Goal: Information Seeking & Learning: Learn about a topic

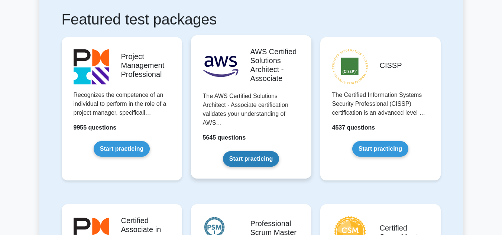
scroll to position [148, 0]
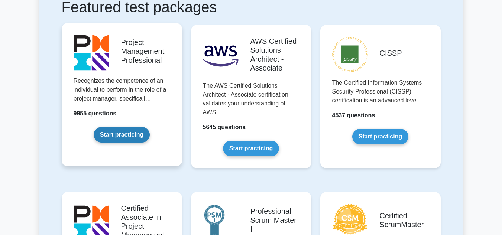
click at [130, 133] on link "Start practicing" at bounding box center [122, 135] width 56 height 16
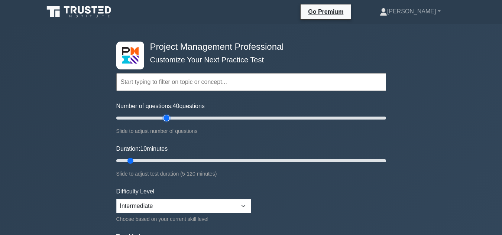
type input "40"
click at [164, 119] on input "Number of questions: 40 questions" at bounding box center [251, 118] width 270 height 9
type input "30"
click at [173, 160] on input "Duration: 30 minutes" at bounding box center [251, 161] width 270 height 9
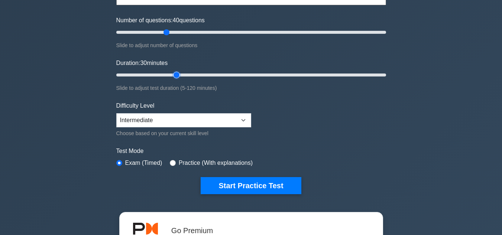
scroll to position [86, 0]
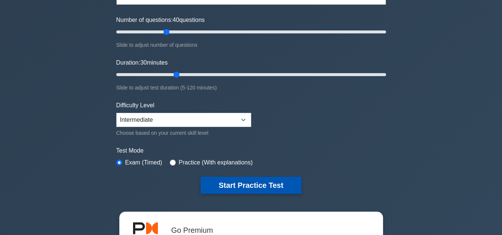
click at [227, 184] on button "Start Practice Test" at bounding box center [251, 185] width 100 height 17
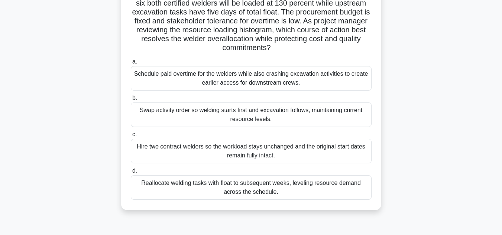
scroll to position [65, 0]
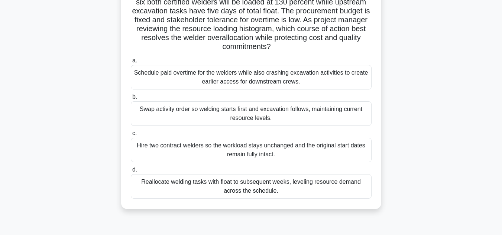
click at [279, 186] on div "Reallocate welding tasks with float to subsequent weeks, leveling resource dema…" at bounding box center [251, 186] width 241 height 25
click at [131, 173] on input "d. Reallocate welding tasks with float to subsequent weeks, leveling resource d…" at bounding box center [131, 170] width 0 height 5
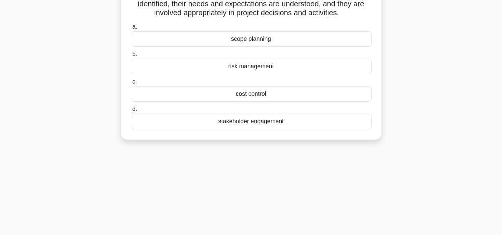
scroll to position [0, 0]
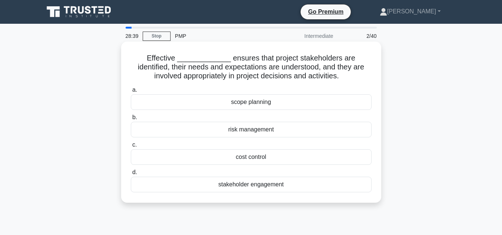
click at [267, 184] on div "stakeholder engagement" at bounding box center [251, 185] width 241 height 16
click at [131, 175] on input "d. stakeholder engagement" at bounding box center [131, 172] width 0 height 5
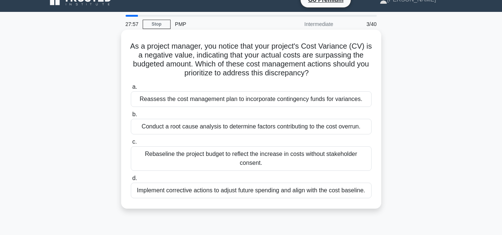
scroll to position [7, 0]
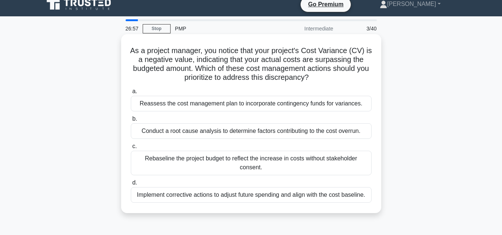
click at [215, 194] on div "Implement corrective actions to adjust future spending and align with the cost …" at bounding box center [251, 195] width 241 height 16
click at [131, 186] on input "d. Implement corrective actions to adjust future spending and align with the co…" at bounding box center [131, 183] width 0 height 5
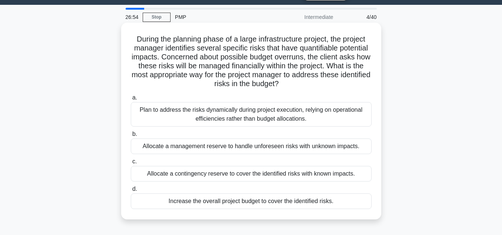
scroll to position [19, 0]
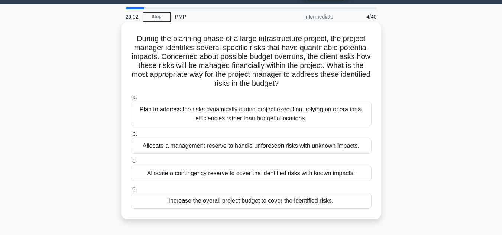
click at [306, 173] on div "Allocate a contingency reserve to cover the identified risks with known impacts." at bounding box center [251, 174] width 241 height 16
click at [131, 164] on input "c. Allocate a contingency reserve to cover the identified risks with known impa…" at bounding box center [131, 161] width 0 height 5
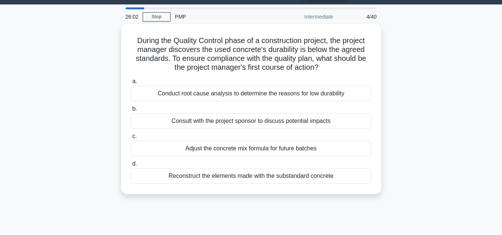
scroll to position [0, 0]
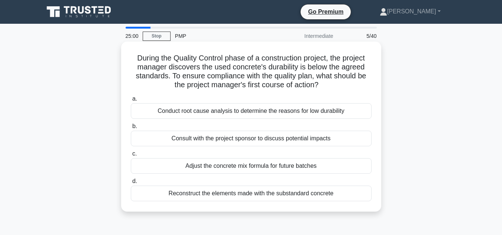
click at [327, 196] on div "Reconstruct the elements made with the substandard concrete" at bounding box center [251, 194] width 241 height 16
click at [131, 184] on input "d. Reconstruct the elements made with the substandard concrete" at bounding box center [131, 181] width 0 height 5
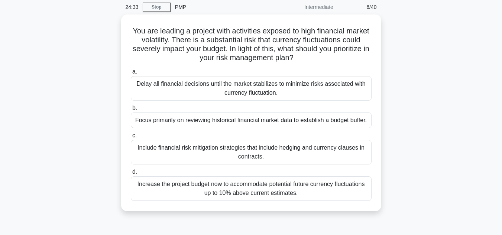
scroll to position [29, 0]
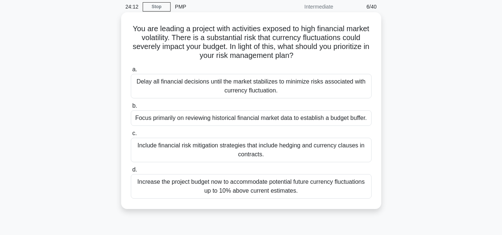
click at [308, 147] on div "Include financial risk mitigation strategies that include hedging and currency …" at bounding box center [251, 150] width 241 height 25
click at [131, 136] on input "c. Include financial risk mitigation strategies that include hedging and curren…" at bounding box center [131, 133] width 0 height 5
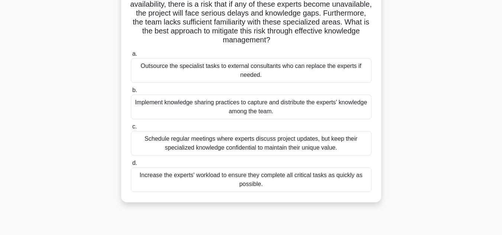
scroll to position [73, 0]
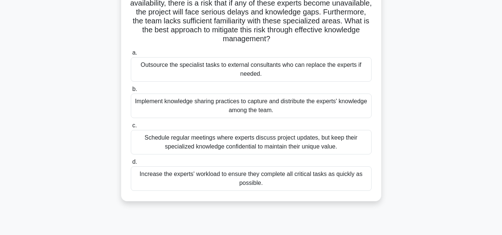
click at [338, 110] on div "Implement knowledge sharing practices to capture and distribute the experts' kn…" at bounding box center [251, 106] width 241 height 25
click at [131, 92] on input "b. Implement knowledge sharing practices to capture and distribute the experts'…" at bounding box center [131, 89] width 0 height 5
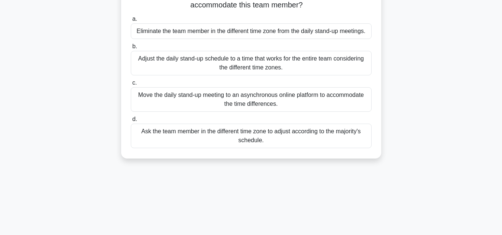
scroll to position [0, 0]
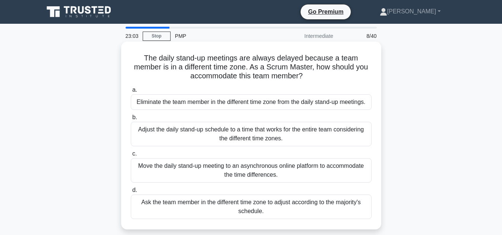
click at [337, 132] on div "Adjust the daily stand-up schedule to a time that works for the entire team con…" at bounding box center [251, 134] width 241 height 25
click at [131, 120] on input "b. Adjust the daily stand-up schedule to a time that works for the entire team …" at bounding box center [131, 117] width 0 height 5
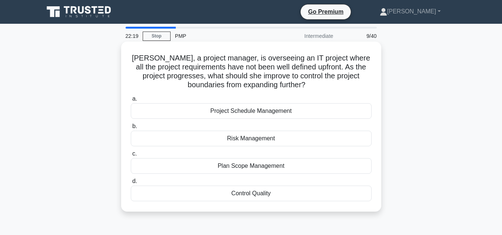
click at [269, 168] on div "Plan Scope Management" at bounding box center [251, 166] width 241 height 16
click at [131, 157] on input "c. Plan Scope Management" at bounding box center [131, 154] width 0 height 5
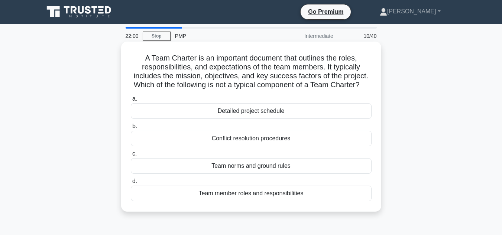
click at [277, 119] on div "Detailed project schedule" at bounding box center [251, 111] width 241 height 16
click at [131, 102] on input "a. Detailed project schedule" at bounding box center [131, 99] width 0 height 5
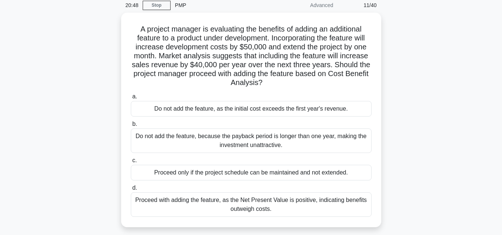
scroll to position [30, 0]
drag, startPoint x: 400, startPoint y: 180, endPoint x: 393, endPoint y: 204, distance: 25.1
click at [393, 204] on div "A project manager is evaluating the benefits of adding an additional feature to…" at bounding box center [251, 125] width 424 height 224
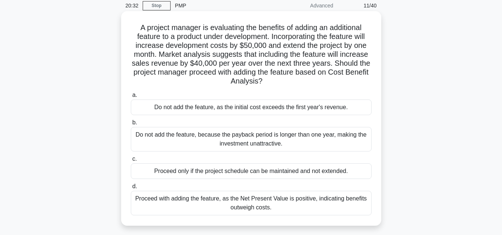
click at [304, 200] on div "Proceed with adding the feature, as the Net Present Value is positive, indicati…" at bounding box center [251, 203] width 241 height 25
click at [131, 189] on input "d. Proceed with adding the feature, as the Net Present Value is positive, indic…" at bounding box center [131, 186] width 0 height 5
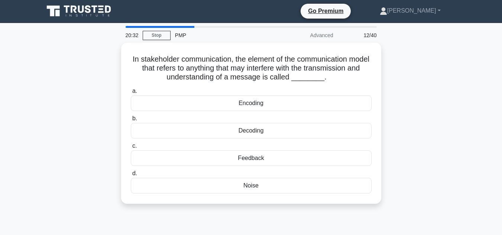
scroll to position [0, 0]
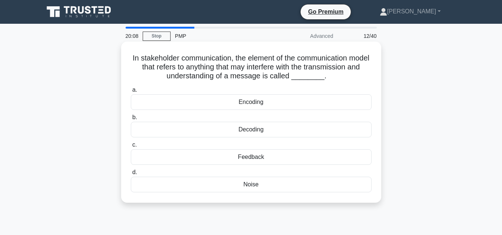
click at [254, 183] on div "Noise" at bounding box center [251, 185] width 241 height 16
click at [131, 175] on input "d. Noise" at bounding box center [131, 172] width 0 height 5
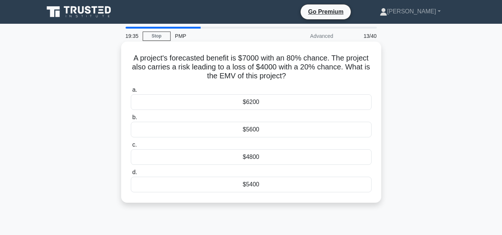
click at [265, 162] on div "$4800" at bounding box center [251, 157] width 241 height 16
click at [131, 148] on input "c. $4800" at bounding box center [131, 145] width 0 height 5
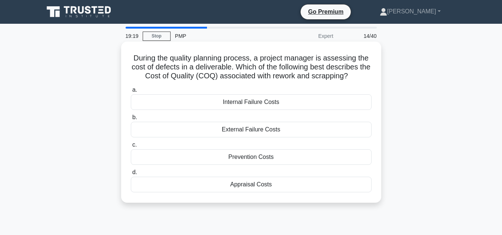
click at [273, 103] on div "Internal Failure Costs" at bounding box center [251, 102] width 241 height 16
click at [131, 93] on input "a. Internal Failure Costs" at bounding box center [131, 90] width 0 height 5
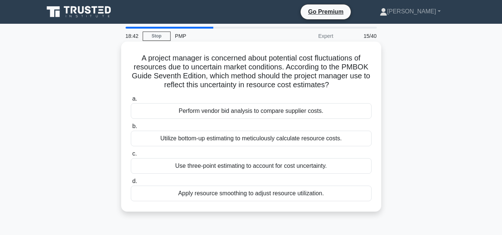
click at [302, 168] on div "Use three-point estimating to account for cost uncertainty." at bounding box center [251, 166] width 241 height 16
click at [131, 157] on input "c. Use three-point estimating to account for cost uncertainty." at bounding box center [131, 154] width 0 height 5
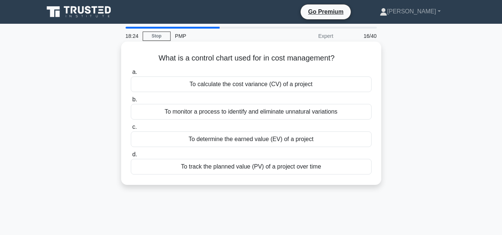
click at [311, 114] on div "To monitor a process to identify and eliminate unnatural variations" at bounding box center [251, 112] width 241 height 16
click at [131, 102] on input "b. To monitor a process to identify and eliminate unnatural variations" at bounding box center [131, 99] width 0 height 5
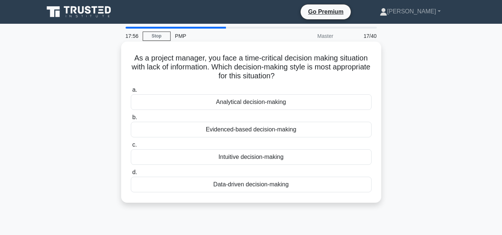
click at [299, 156] on div "Intuitive decision-making" at bounding box center [251, 157] width 241 height 16
click at [131, 148] on input "c. Intuitive decision-making" at bounding box center [131, 145] width 0 height 5
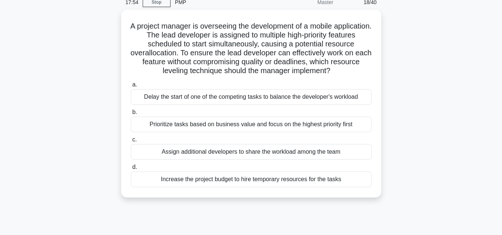
scroll to position [34, 0]
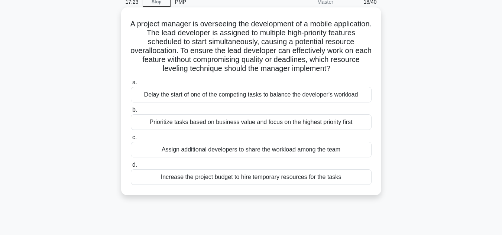
click at [277, 125] on div "Prioritize tasks based on business value and focus on the highest priority first" at bounding box center [251, 123] width 241 height 16
click at [131, 113] on input "b. Prioritize tasks based on business value and focus on the highest priority f…" at bounding box center [131, 110] width 0 height 5
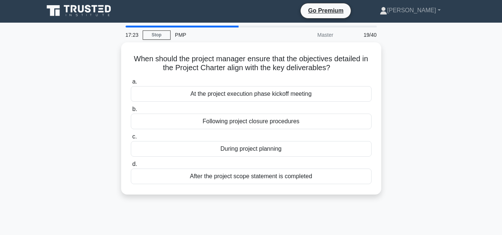
scroll to position [0, 0]
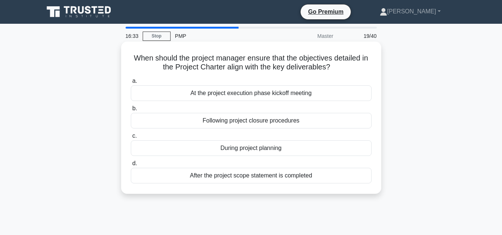
click at [261, 150] on div "During project planning" at bounding box center [251, 149] width 241 height 16
click at [131, 139] on input "c. During project planning" at bounding box center [131, 136] width 0 height 5
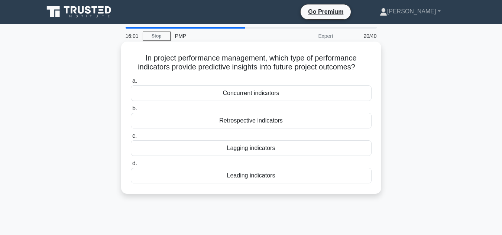
click at [258, 176] on div "Leading indicators" at bounding box center [251, 176] width 241 height 16
click at [131, 166] on input "d. Leading indicators" at bounding box center [131, 163] width 0 height 5
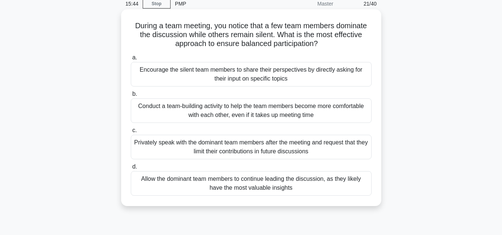
scroll to position [32, 0]
click at [269, 112] on div "Conduct a team-building activity to help the team members become more comfortab…" at bounding box center [251, 111] width 241 height 25
click at [131, 97] on input "b. Conduct a team-building activity to help the team members become more comfor…" at bounding box center [131, 94] width 0 height 5
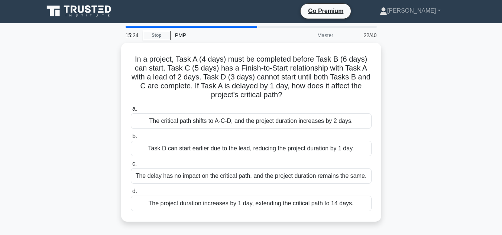
scroll to position [0, 0]
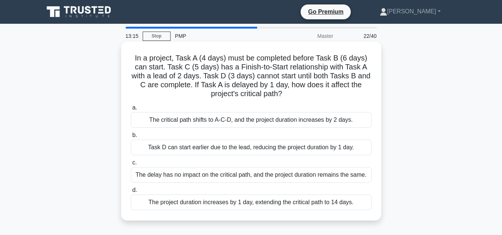
click at [324, 176] on div "The delay has no impact on the critical path, and the project duration remains …" at bounding box center [251, 175] width 241 height 16
click at [131, 165] on input "c. The delay has no impact on the critical path, and the project duration remai…" at bounding box center [131, 163] width 0 height 5
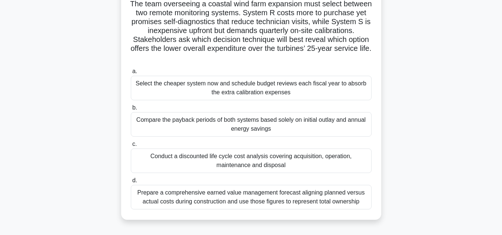
scroll to position [57, 0]
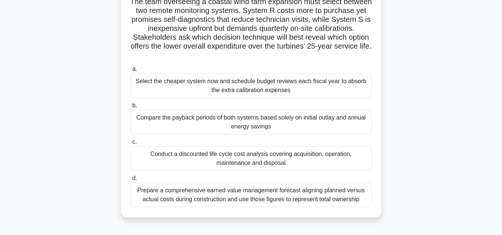
click at [347, 157] on div "Conduct a discounted life cycle cost analysis covering acquisition, operation, …" at bounding box center [251, 159] width 241 height 25
click at [131, 145] on input "c. Conduct a discounted life cycle cost analysis covering acquisition, operatio…" at bounding box center [131, 142] width 0 height 5
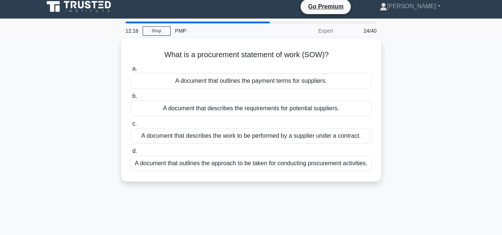
scroll to position [0, 0]
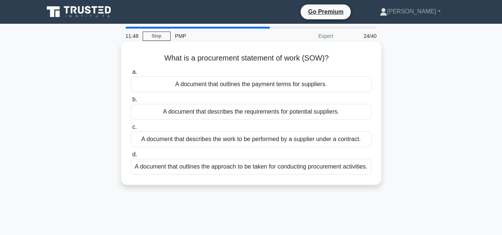
click at [341, 139] on div "A document that describes the work to be performed by a supplier under a contra…" at bounding box center [251, 140] width 241 height 16
click at [131, 130] on input "c. A document that describes the work to be performed by a supplier under a con…" at bounding box center [131, 127] width 0 height 5
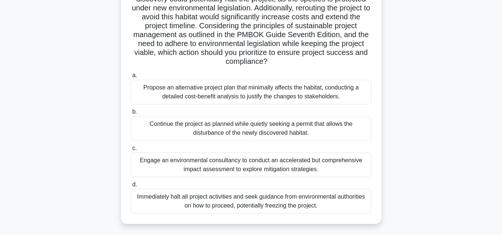
scroll to position [86, 0]
click at [304, 202] on div "Immediately halt all project activities and seek guidance from environmental au…" at bounding box center [251, 201] width 241 height 25
click at [131, 187] on input "d. Immediately halt all project activities and seek guidance from environmental…" at bounding box center [131, 184] width 0 height 5
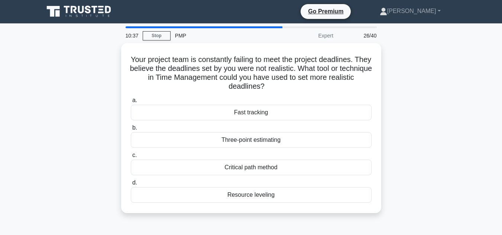
scroll to position [0, 0]
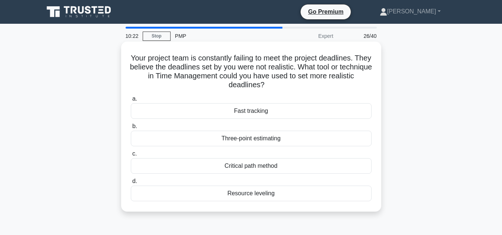
click at [267, 139] on div "Three-point estimating" at bounding box center [251, 139] width 241 height 16
click at [131, 129] on input "b. Three-point estimating" at bounding box center [131, 126] width 0 height 5
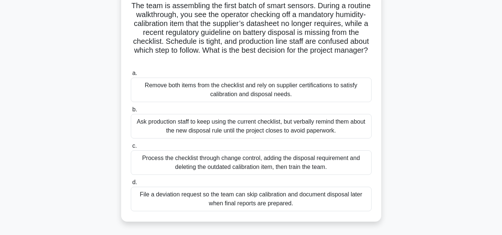
scroll to position [55, 0]
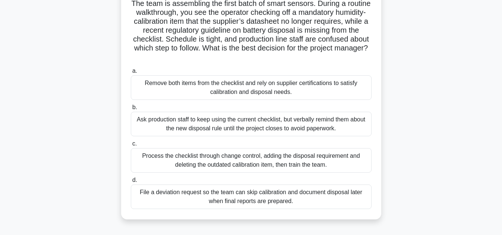
click at [320, 166] on div "Process the checklist through change control, adding the disposal requirement a…" at bounding box center [251, 160] width 241 height 25
click at [131, 147] on input "c. Process the checklist through change control, adding the disposal requiremen…" at bounding box center [131, 144] width 0 height 5
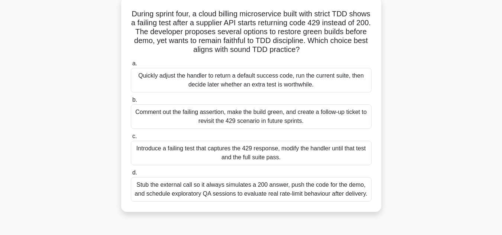
scroll to position [47, 0]
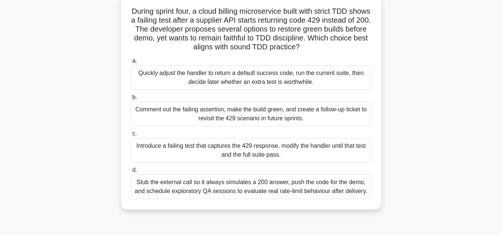
click at [276, 191] on div "Stub the external call so it always simulates a 200 answer, push the code for t…" at bounding box center [251, 187] width 241 height 25
click at [131, 173] on input "d. Stub the external call so it always simulates a 200 answer, push the code fo…" at bounding box center [131, 170] width 0 height 5
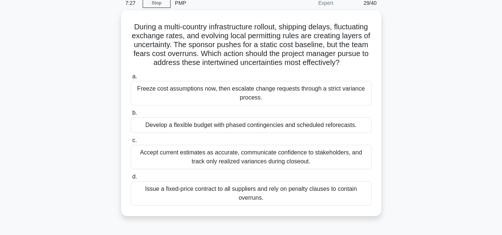
scroll to position [33, 0]
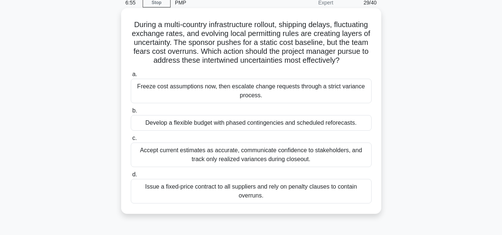
click at [319, 131] on div "Develop a flexible budget with phased contingencies and scheduled reforecasts." at bounding box center [251, 123] width 241 height 16
click at [131, 113] on input "b. Develop a flexible budget with phased contingencies and scheduled reforecast…" at bounding box center [131, 111] width 0 height 5
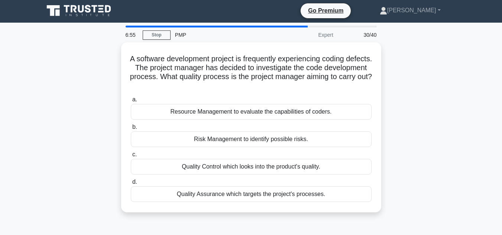
scroll to position [0, 0]
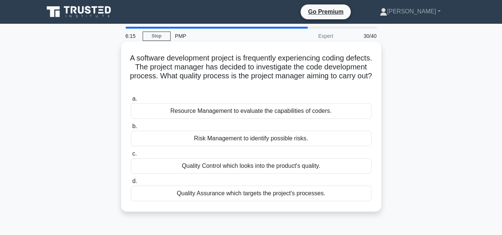
click at [261, 195] on div "Quality Assurance which targets the project's processes." at bounding box center [251, 194] width 241 height 16
click at [131, 184] on input "d. Quality Assurance which targets the project's processes." at bounding box center [131, 181] width 0 height 5
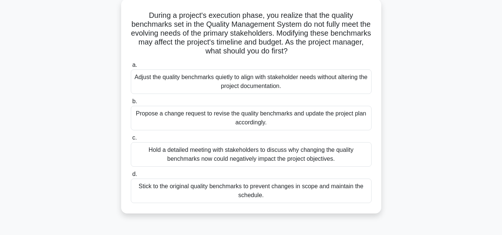
scroll to position [46, 0]
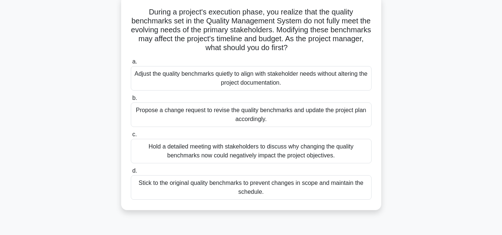
click at [317, 115] on div "Propose a change request to revise the quality benchmarks and update the projec…" at bounding box center [251, 115] width 241 height 25
click at [131, 101] on input "b. Propose a change request to revise the quality benchmarks and update the pro…" at bounding box center [131, 98] width 0 height 5
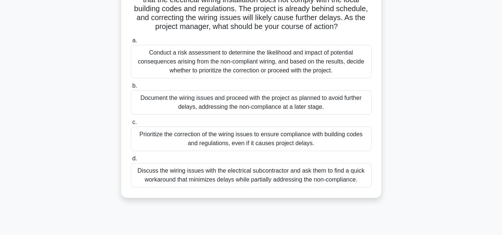
scroll to position [70, 0]
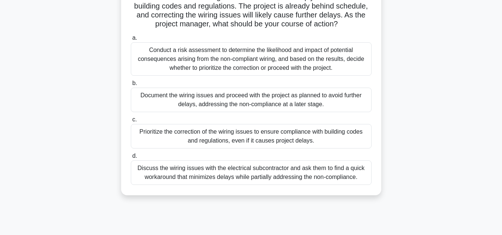
click at [327, 145] on div "Prioritize the correction of the wiring issues to ensure compliance with buildi…" at bounding box center [251, 136] width 241 height 25
click at [131, 122] on input "c. Prioritize the correction of the wiring issues to ensure compliance with bui…" at bounding box center [131, 120] width 0 height 5
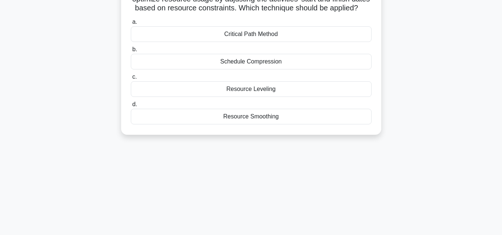
scroll to position [0, 0]
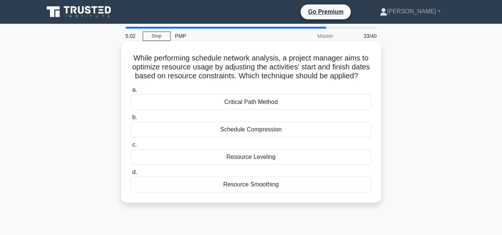
click at [341, 165] on div "Resource Leveling" at bounding box center [251, 157] width 241 height 16
click at [131, 148] on input "c. Resource Leveling" at bounding box center [131, 145] width 0 height 5
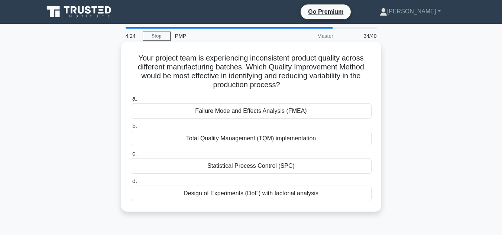
click at [295, 140] on div "Total Quality Management (TQM) implementation" at bounding box center [251, 139] width 241 height 16
click at [131, 129] on input "b. Total Quality Management (TQM) implementation" at bounding box center [131, 126] width 0 height 5
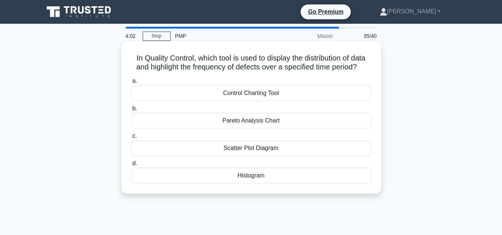
click at [273, 94] on div "Control Charting Tool" at bounding box center [251, 94] width 241 height 16
click at [131, 84] on input "a. Control Charting Tool" at bounding box center [131, 81] width 0 height 5
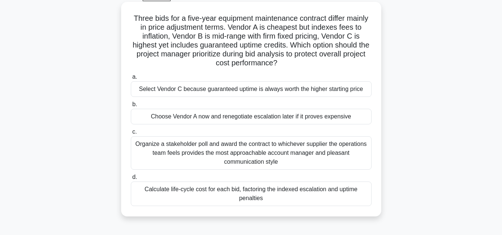
scroll to position [40, 0]
click at [299, 195] on div "Calculate life-cycle cost for each bid, factoring the indexed escalation and up…" at bounding box center [251, 193] width 241 height 25
click at [131, 180] on input "d. Calculate life-cycle cost for each bid, factoring the indexed escalation and…" at bounding box center [131, 177] width 0 height 5
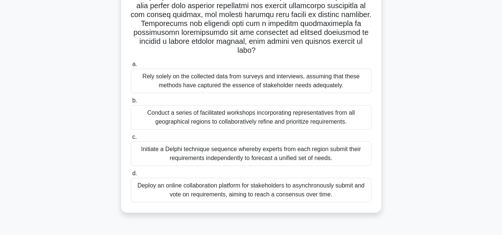
scroll to position [151, 0]
click at [348, 122] on div "Conduct a series of facilitated workshops incorporating representatives from al…" at bounding box center [251, 117] width 241 height 25
click at [131, 103] on input "b. Conduct a series of facilitated workshops incorporating representatives from…" at bounding box center [131, 100] width 0 height 5
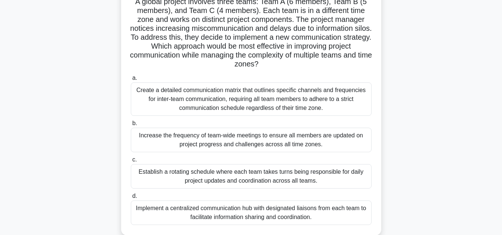
scroll to position [58, 0]
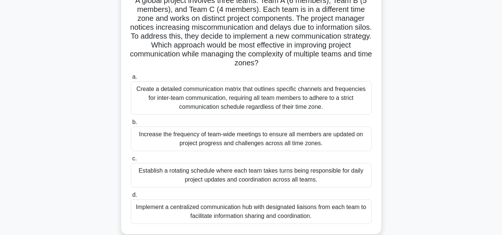
click at [343, 214] on div "Implement a centralized communication hub with designated liaisons from each te…" at bounding box center [251, 212] width 241 height 25
click at [131, 198] on input "d. Implement a centralized communication hub with designated liaisons from each…" at bounding box center [131, 195] width 0 height 5
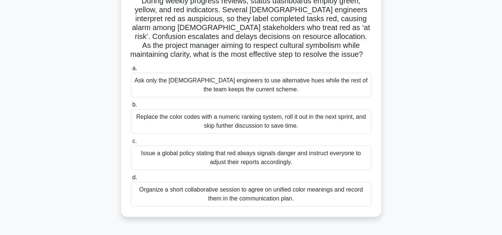
scroll to position [60, 0]
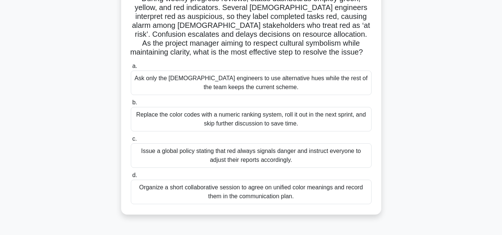
click at [325, 195] on div "Organize a short collaborative session to agree on unified color meanings and r…" at bounding box center [251, 192] width 241 height 25
click at [131, 178] on input "d. Organize a short collaborative session to agree on unified color meanings an…" at bounding box center [131, 175] width 0 height 5
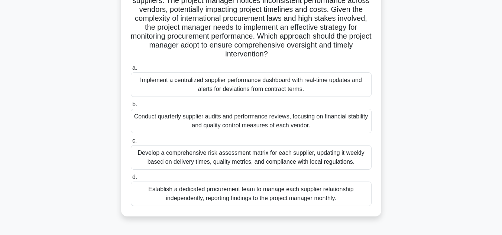
scroll to position [69, 0]
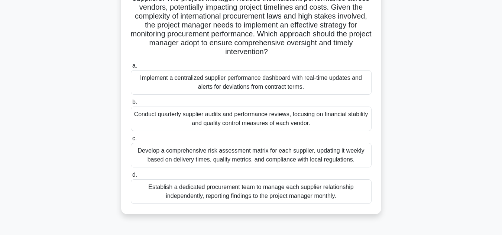
click at [343, 155] on div "Develop a comprehensive risk assessment matrix for each supplier, updating it w…" at bounding box center [251, 155] width 241 height 25
click at [131, 141] on input "c. Develop a comprehensive risk assessment matrix for each supplier, updating i…" at bounding box center [131, 138] width 0 height 5
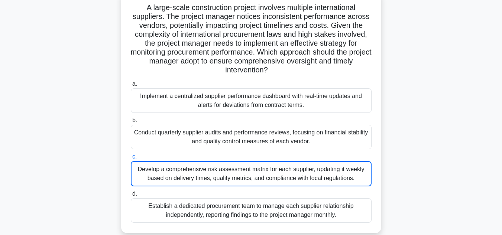
scroll to position [53, 0]
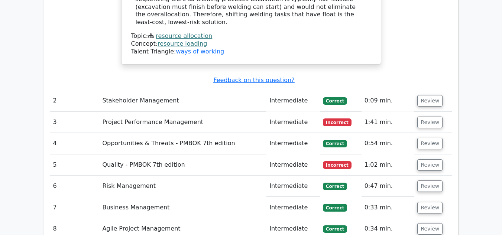
scroll to position [1374, 0]
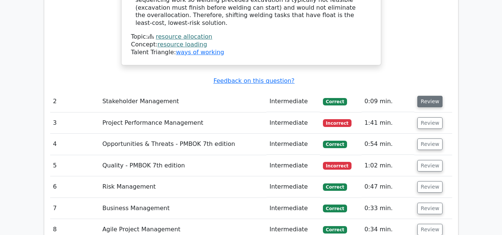
click at [424, 96] on button "Review" at bounding box center [430, 102] width 25 height 12
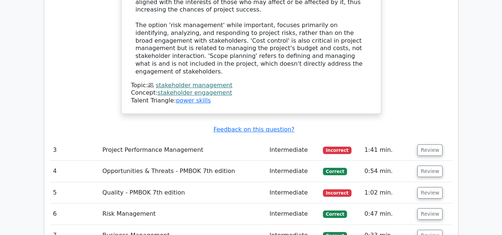
scroll to position [1707, 0]
click at [421, 144] on button "Review" at bounding box center [430, 150] width 25 height 12
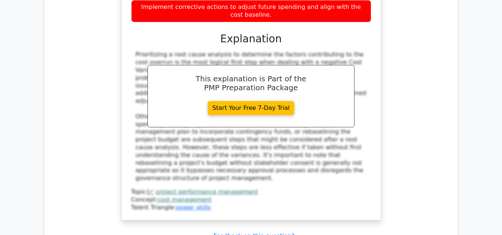
scroll to position [2040, 0]
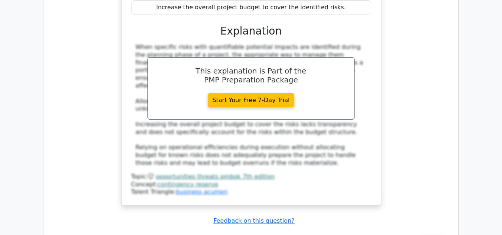
scroll to position [2489, 0]
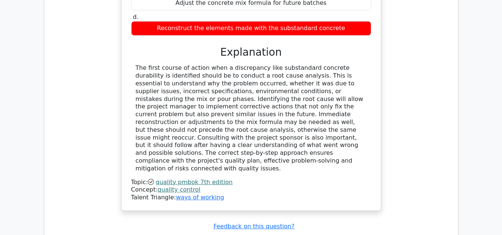
scroll to position [2865, 0]
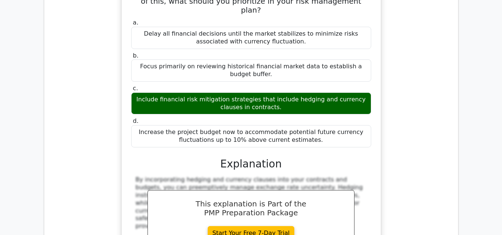
scroll to position [3190, 0]
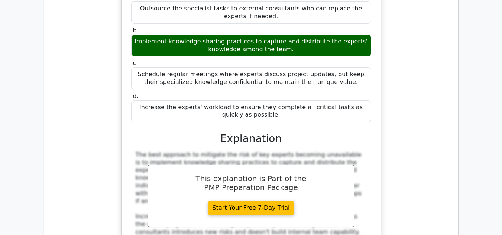
scroll to position [3596, 0]
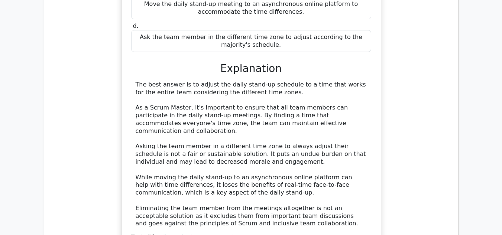
scroll to position [4054, 0]
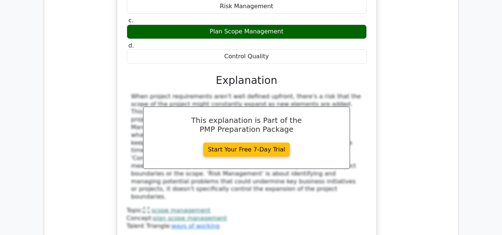
scroll to position [4453, 0]
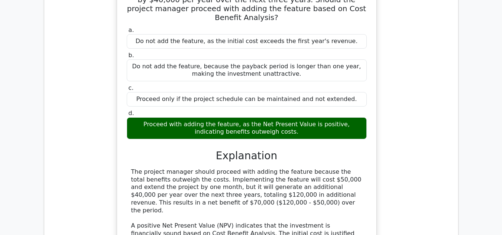
scroll to position [4824, 0]
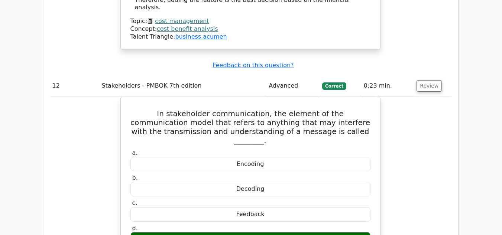
scroll to position [5118, 0]
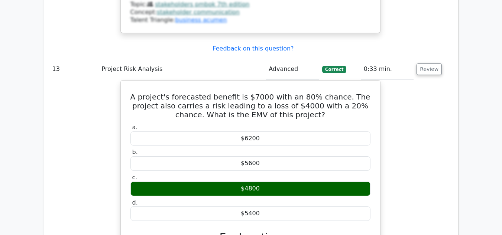
scroll to position [5547, 0]
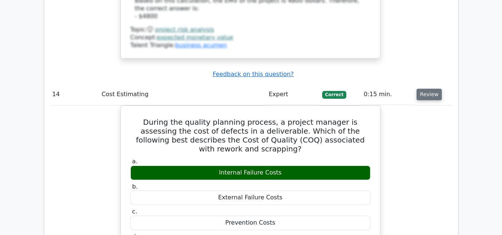
scroll to position [5902, 0]
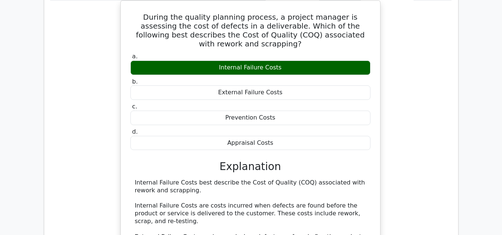
scroll to position [5983, 0]
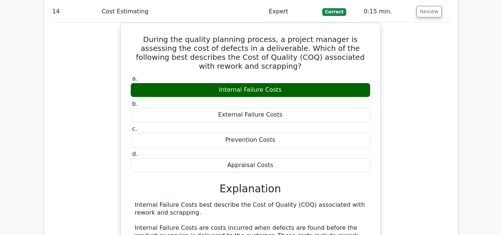
drag, startPoint x: 342, startPoint y: 128, endPoint x: 154, endPoint y: 97, distance: 190.3
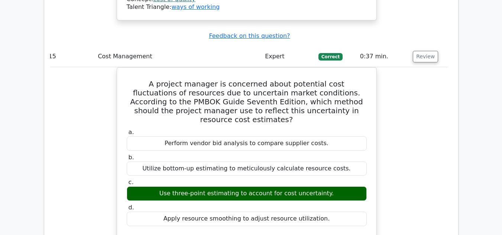
scroll to position [6335, 0]
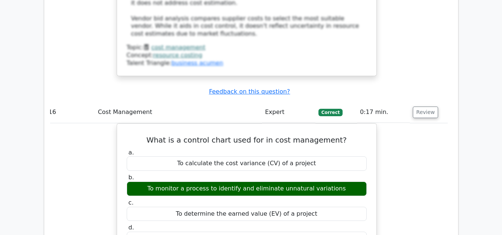
scroll to position [6676, 0]
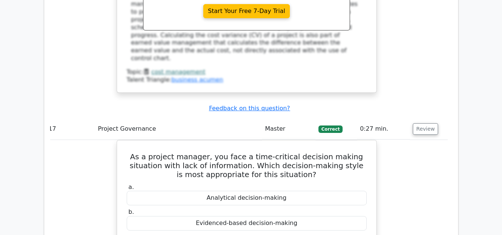
scroll to position [6996, 0]
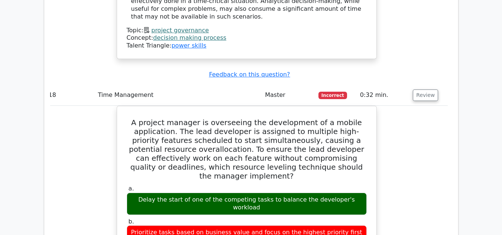
scroll to position [7363, 0]
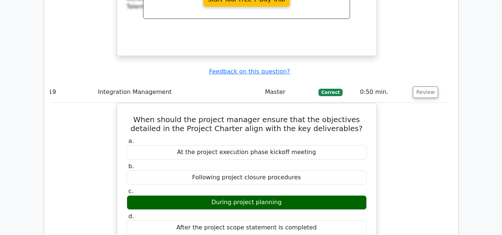
scroll to position [7762, 0]
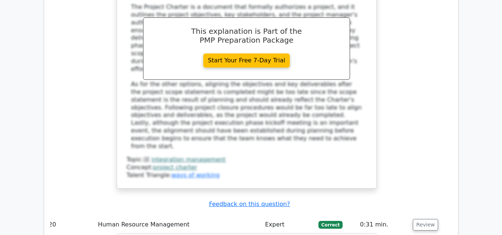
scroll to position [8000, 0]
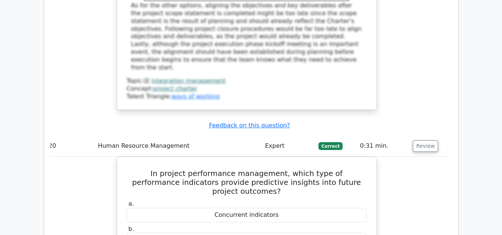
scroll to position [8079, 0]
drag, startPoint x: 127, startPoint y: 58, endPoint x: 292, endPoint y: 204, distance: 219.7
copy div "During a team meeting, you notice that a few team members dominate the discussi…"
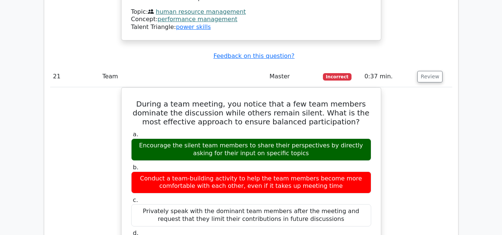
scroll to position [8461, 0]
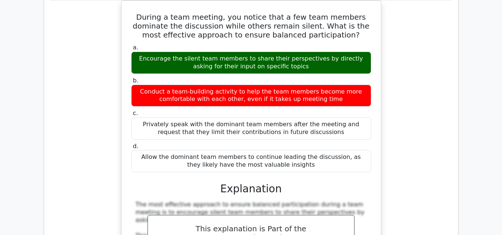
scroll to position [8545, 0]
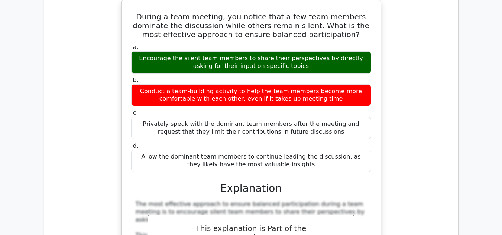
drag, startPoint x: 134, startPoint y: 40, endPoint x: 369, endPoint y: 182, distance: 274.0
copy div "In a project, Task A (4 days) must be completed before Task B (6 days) can star…"
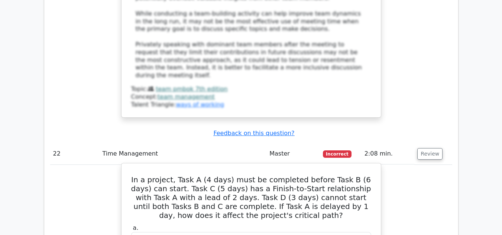
scroll to position [8840, 0]
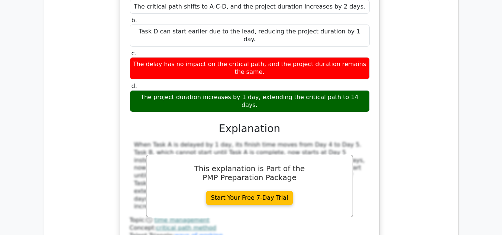
scroll to position [9072, 0]
